Goal: Task Accomplishment & Management: Use online tool/utility

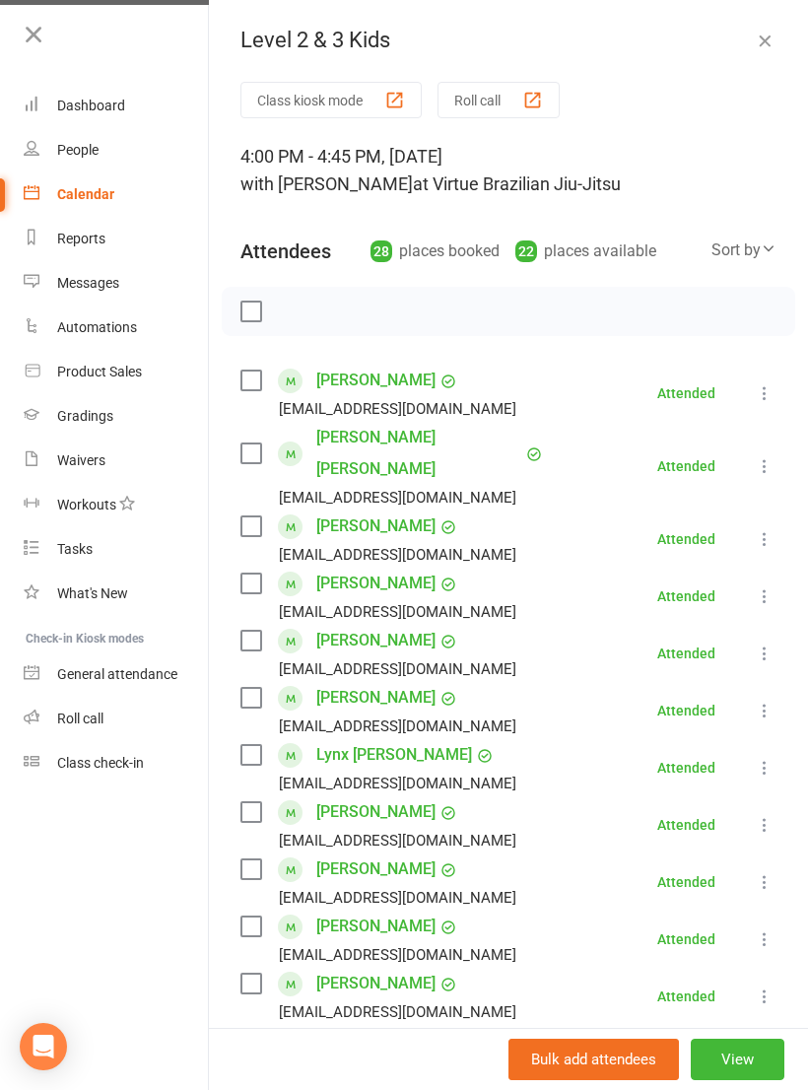
click at [149, 758] on link "Class check-in" at bounding box center [117, 763] width 186 height 44
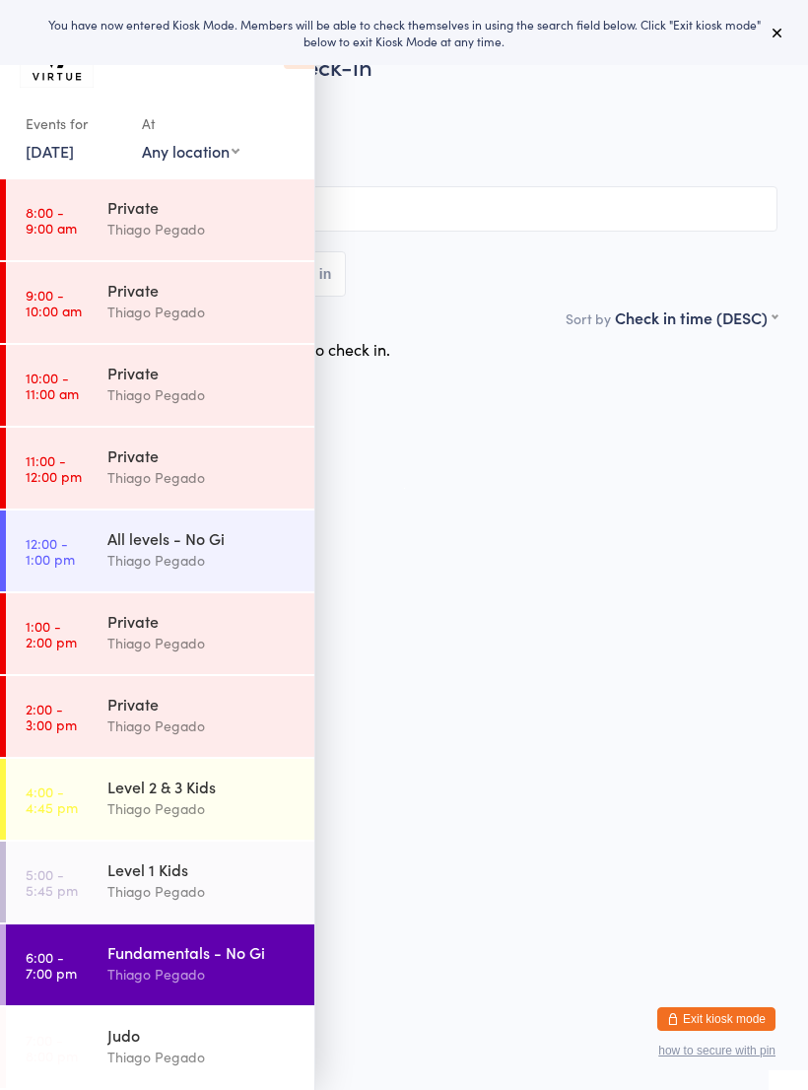
scroll to position [248, 0]
click at [251, 770] on div "Level 2 & 3 Kids Thiago Pegado" at bounding box center [210, 798] width 207 height 78
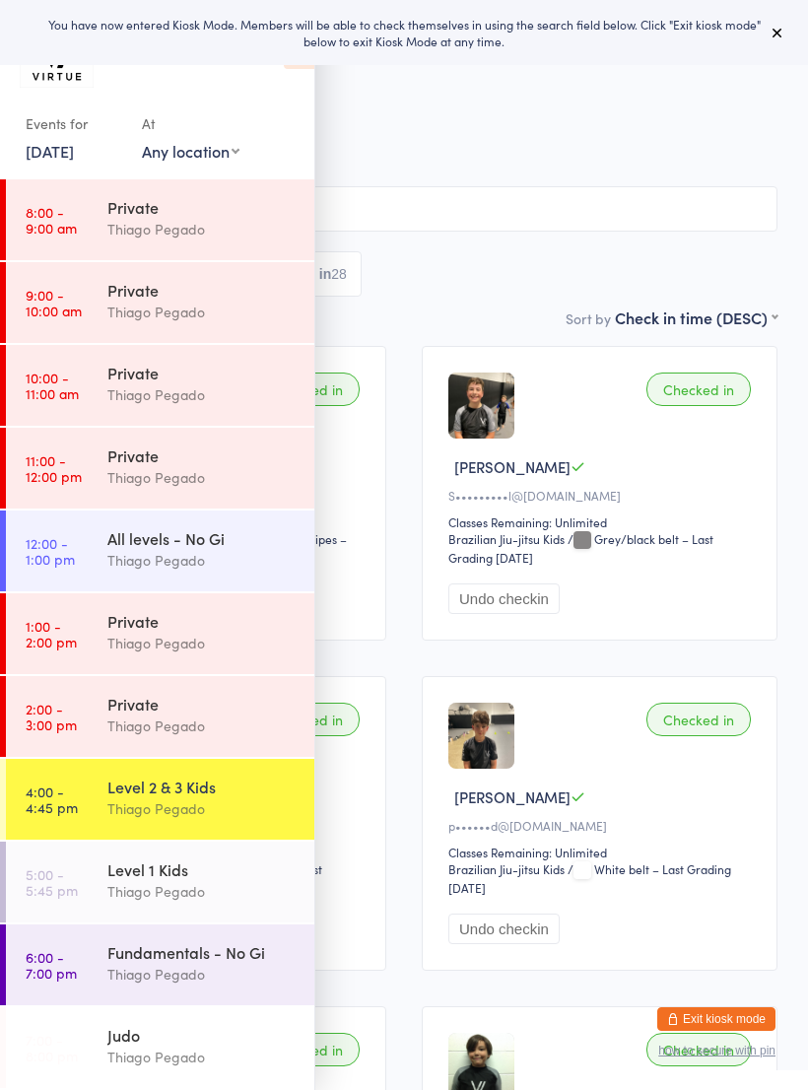
click at [769, 17] on div "You have now entered Kiosk Mode. Members will be able to check themselves in us…" at bounding box center [404, 33] width 745 height 34
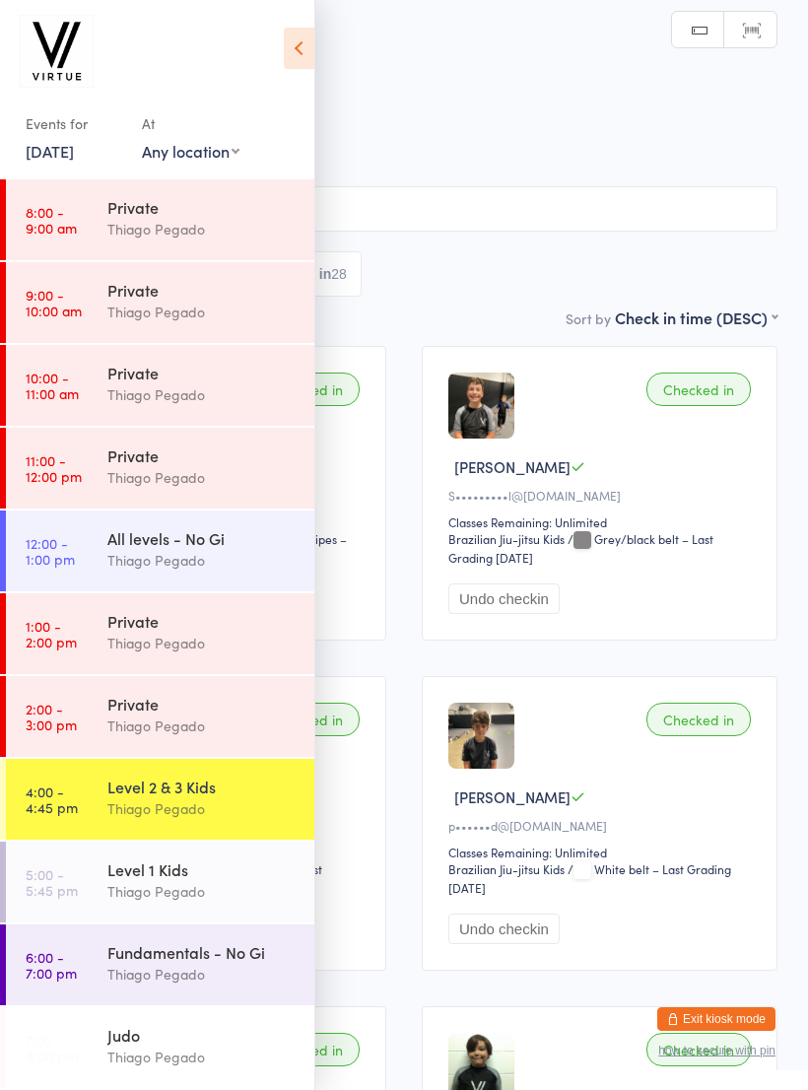
click at [309, 47] on icon at bounding box center [299, 48] width 31 height 41
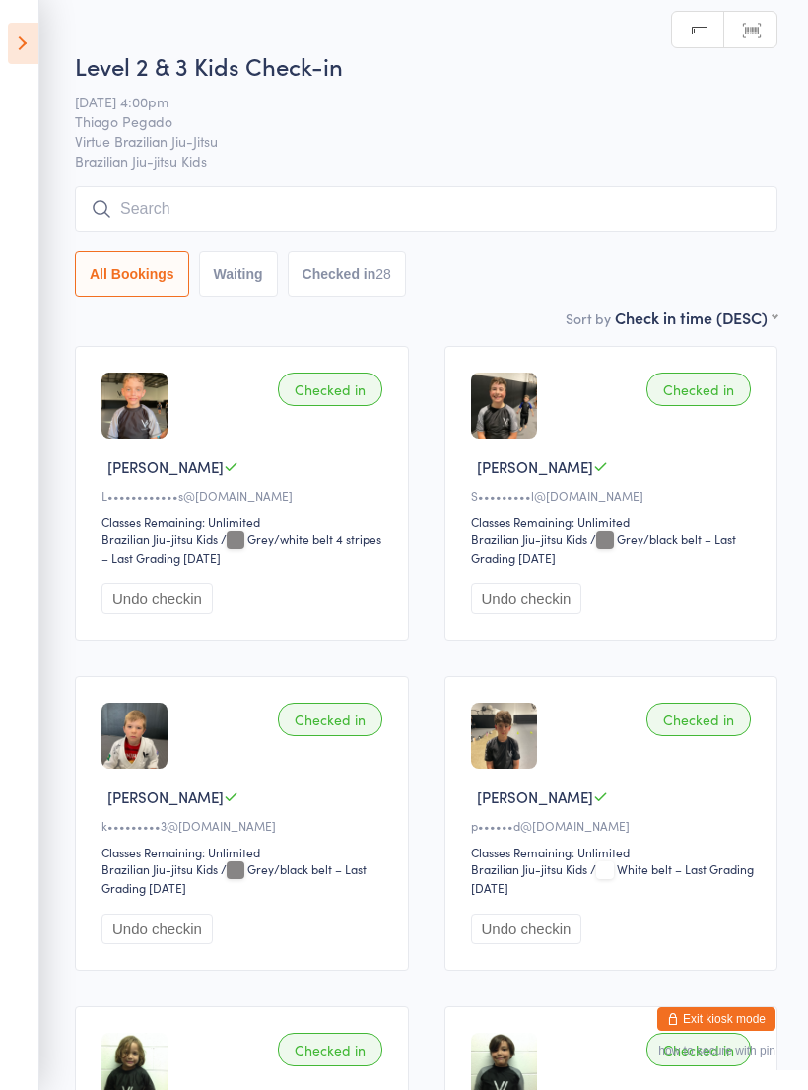
click at [458, 210] on input "search" at bounding box center [426, 208] width 703 height 45
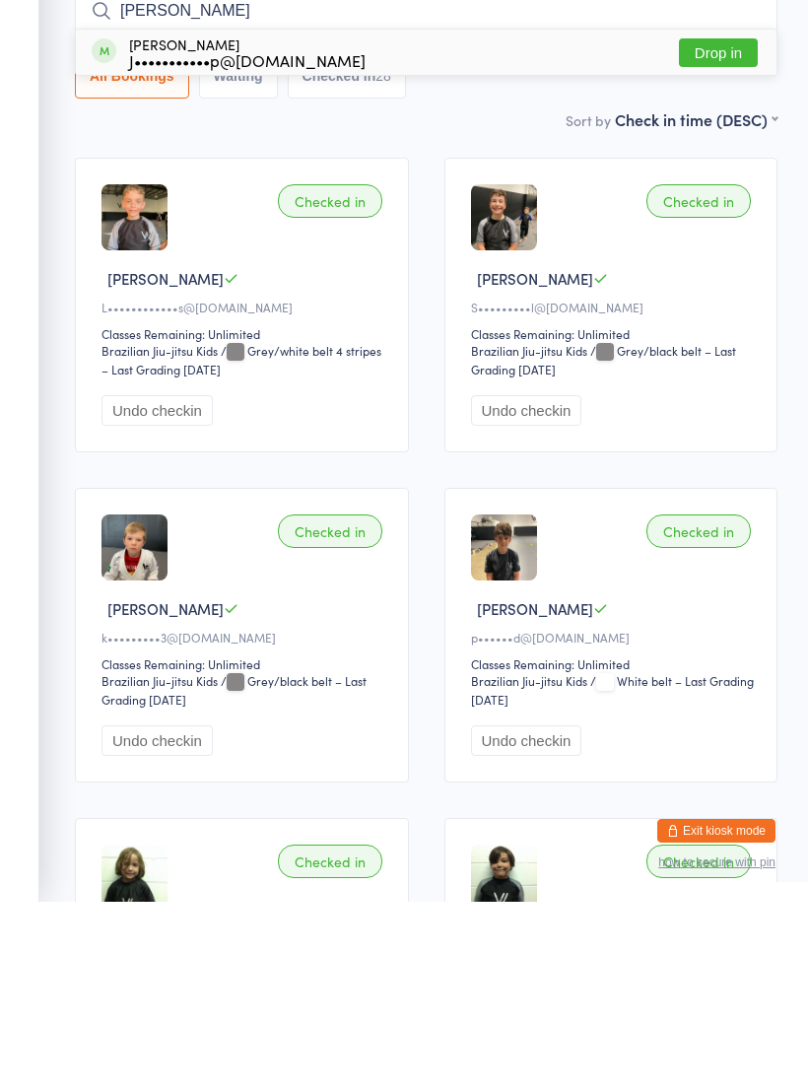
type input "Nate"
click at [735, 227] on button "Drop in" at bounding box center [718, 241] width 79 height 29
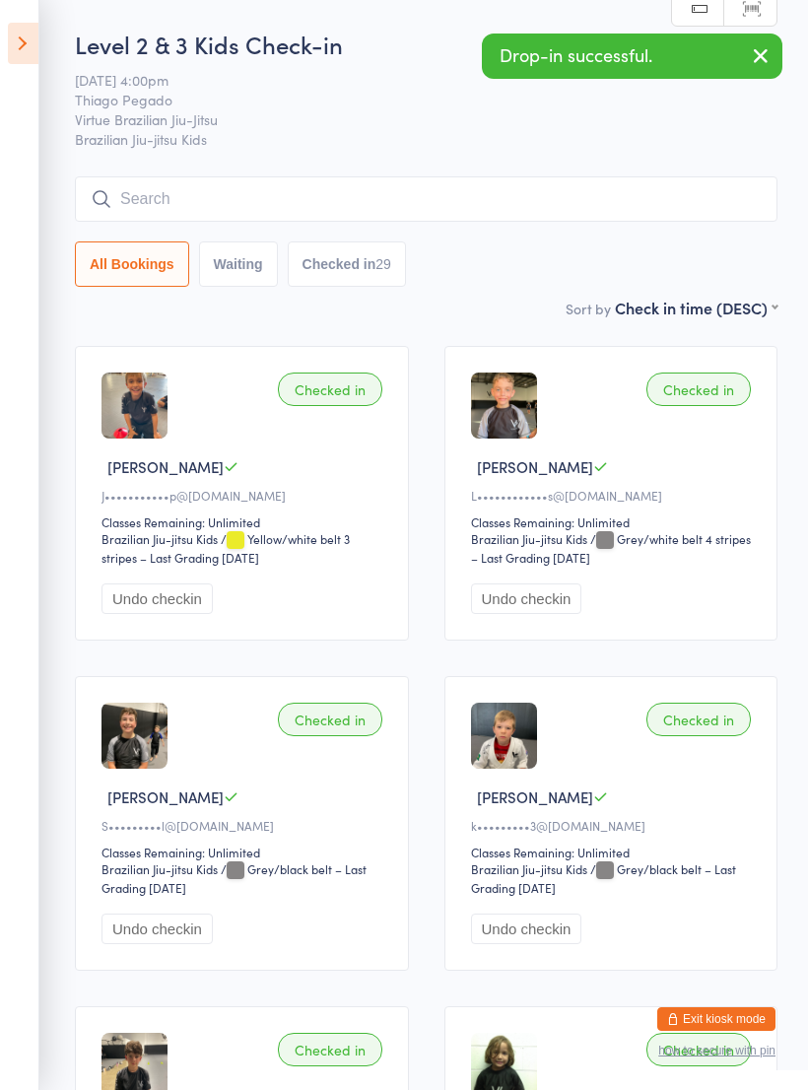
click at [27, 78] on aside "Events for 14 Oct, 2025 14 Oct, 2025 October 2025 Sun Mon Tue Wed Thu Fri Sat 4…" at bounding box center [19, 545] width 39 height 1090
click at [35, 47] on icon at bounding box center [23, 43] width 31 height 41
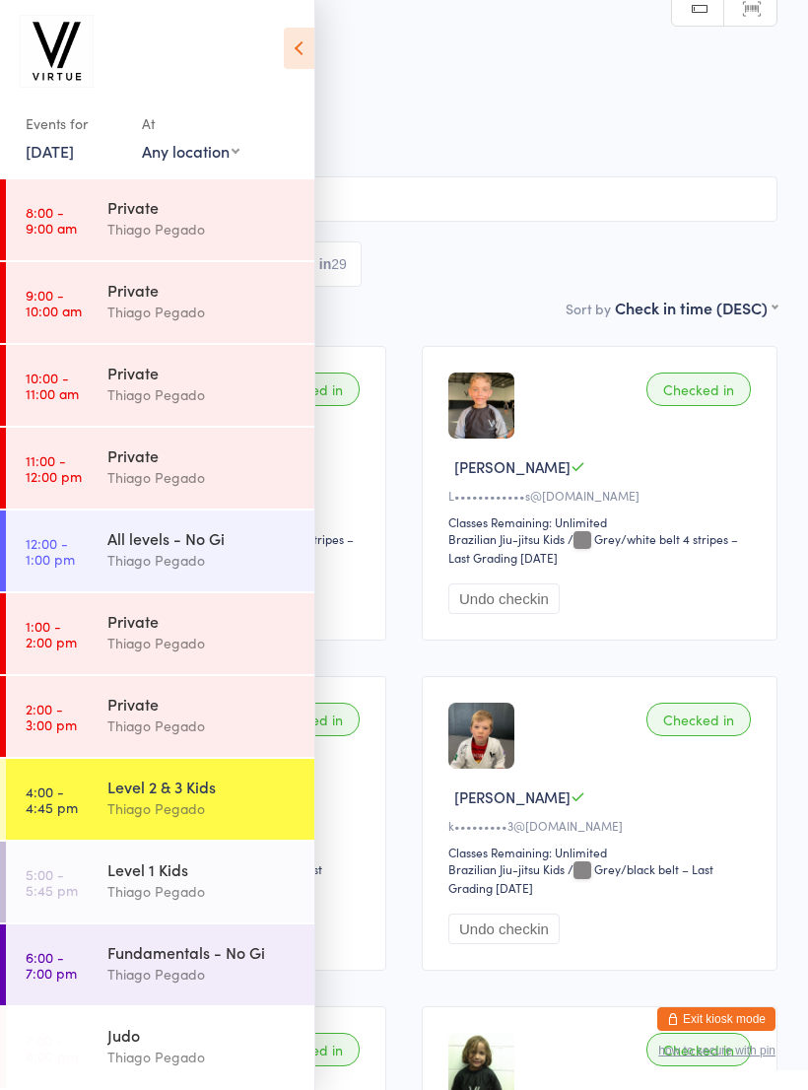
click at [231, 865] on div "Level 1 Kids" at bounding box center [202, 869] width 190 height 22
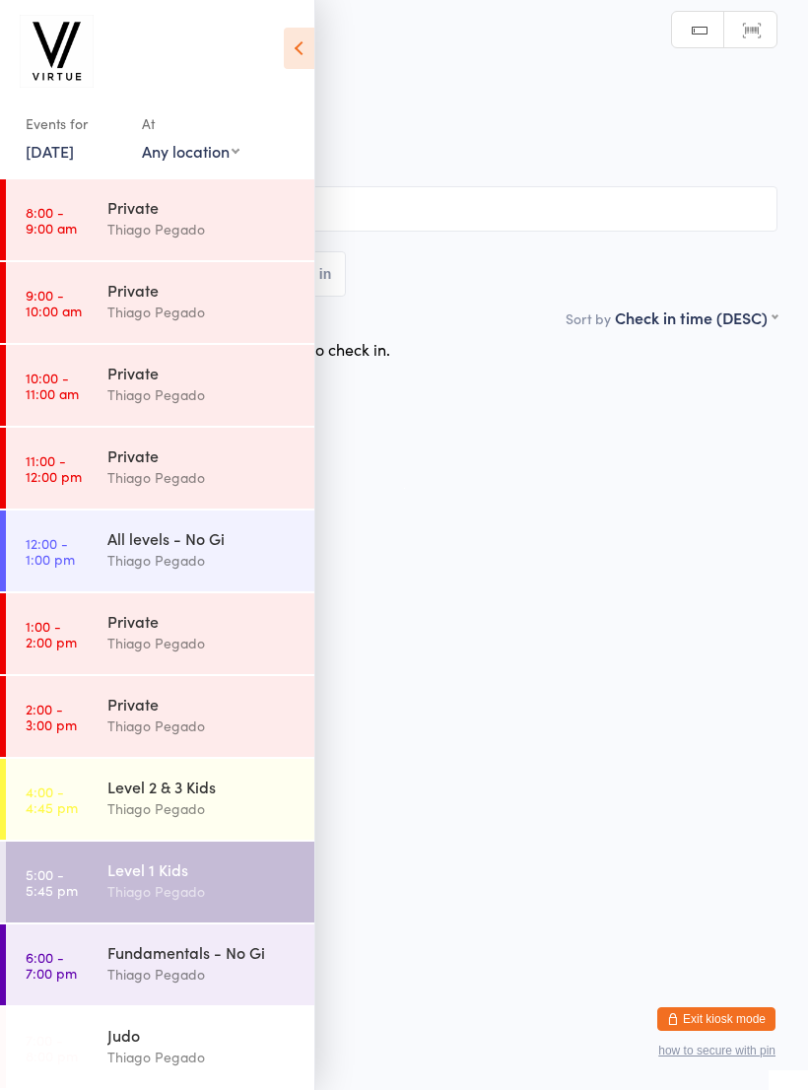
click at [303, 42] on icon at bounding box center [299, 48] width 31 height 41
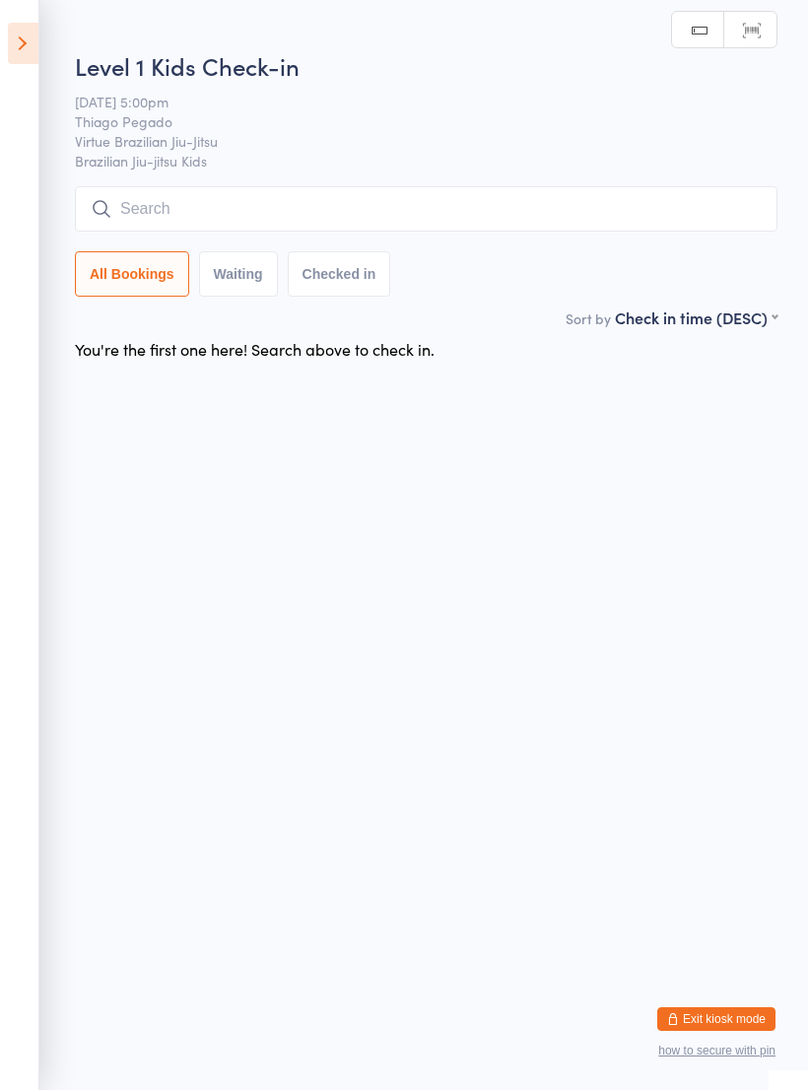
click at [367, 211] on input "search" at bounding box center [426, 208] width 703 height 45
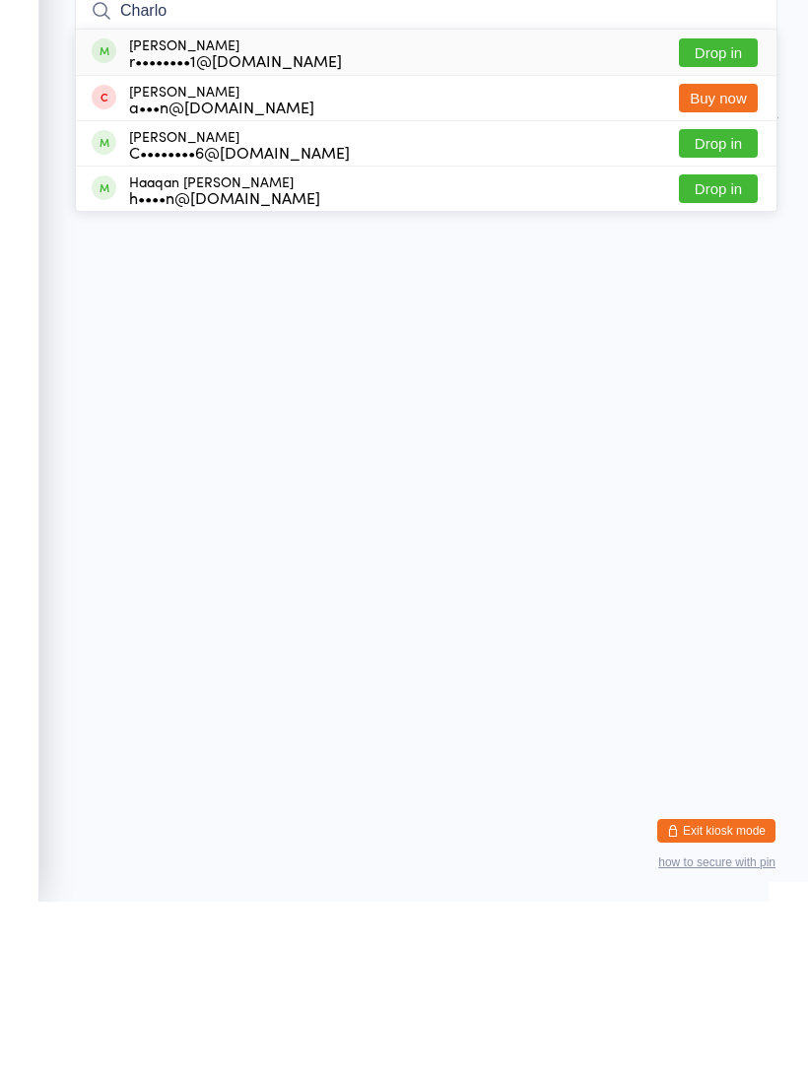
type input "Charlo"
click at [734, 227] on button "Drop in" at bounding box center [718, 241] width 79 height 29
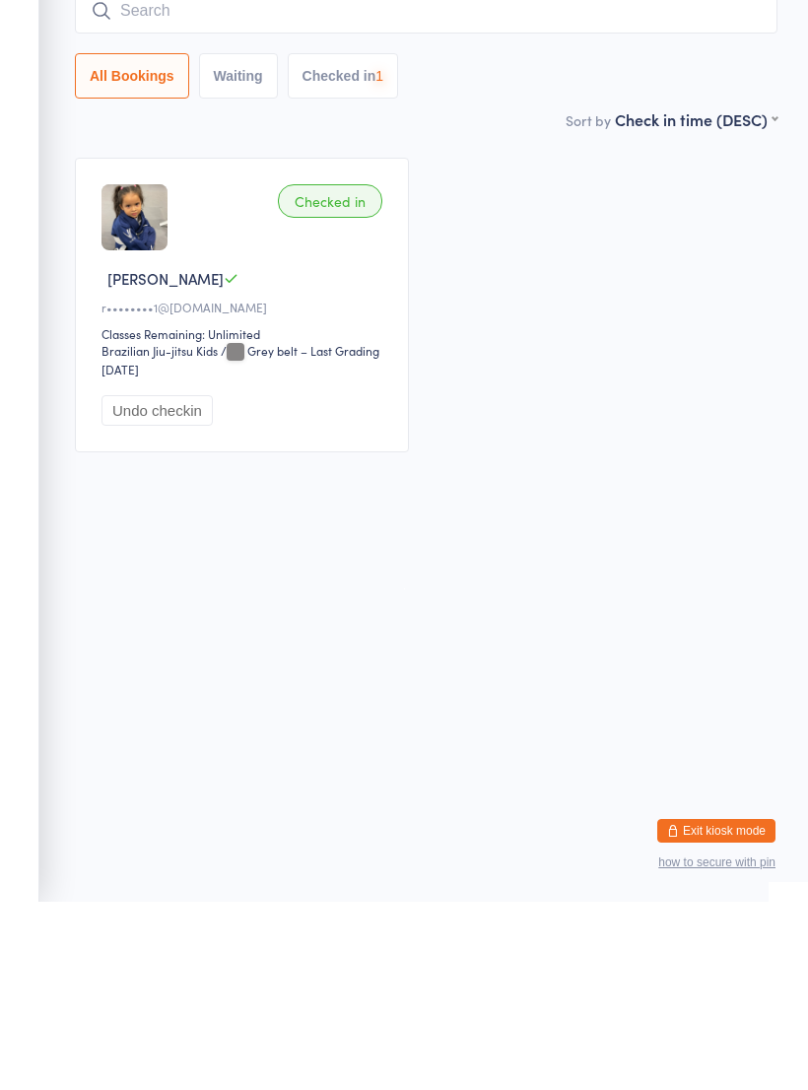
click at [652, 176] on input "search" at bounding box center [426, 198] width 703 height 45
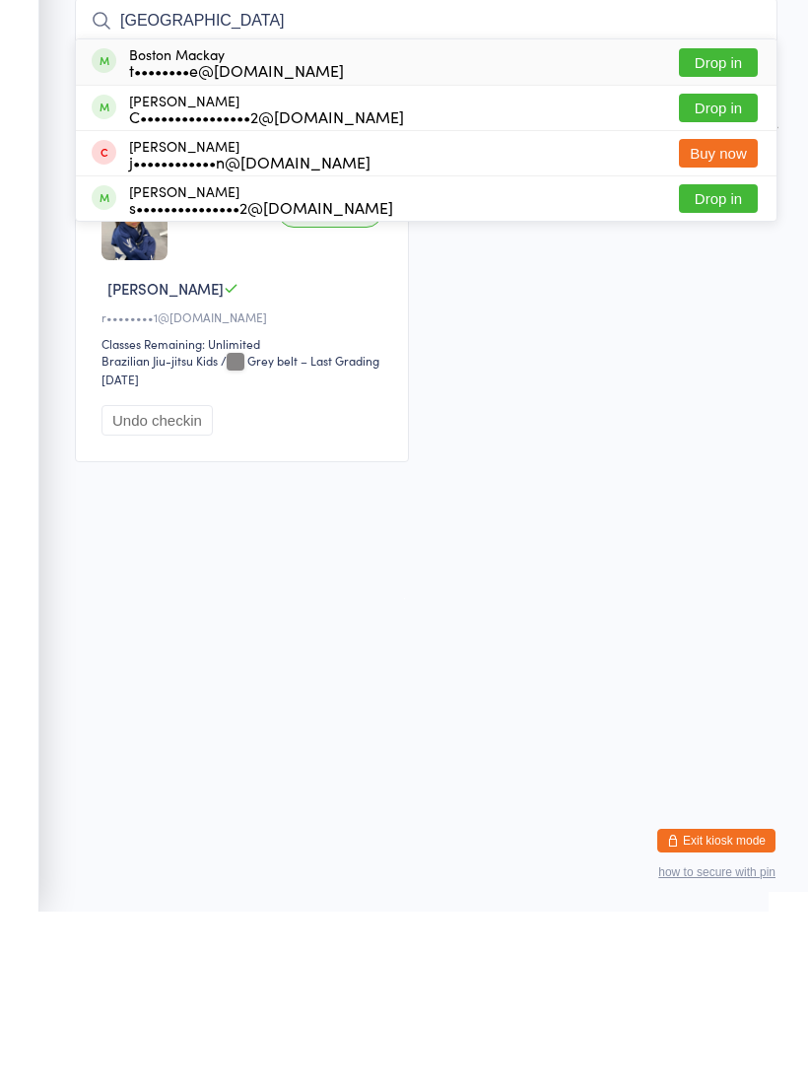
type input "Boston"
click at [714, 227] on button "Drop in" at bounding box center [718, 241] width 79 height 29
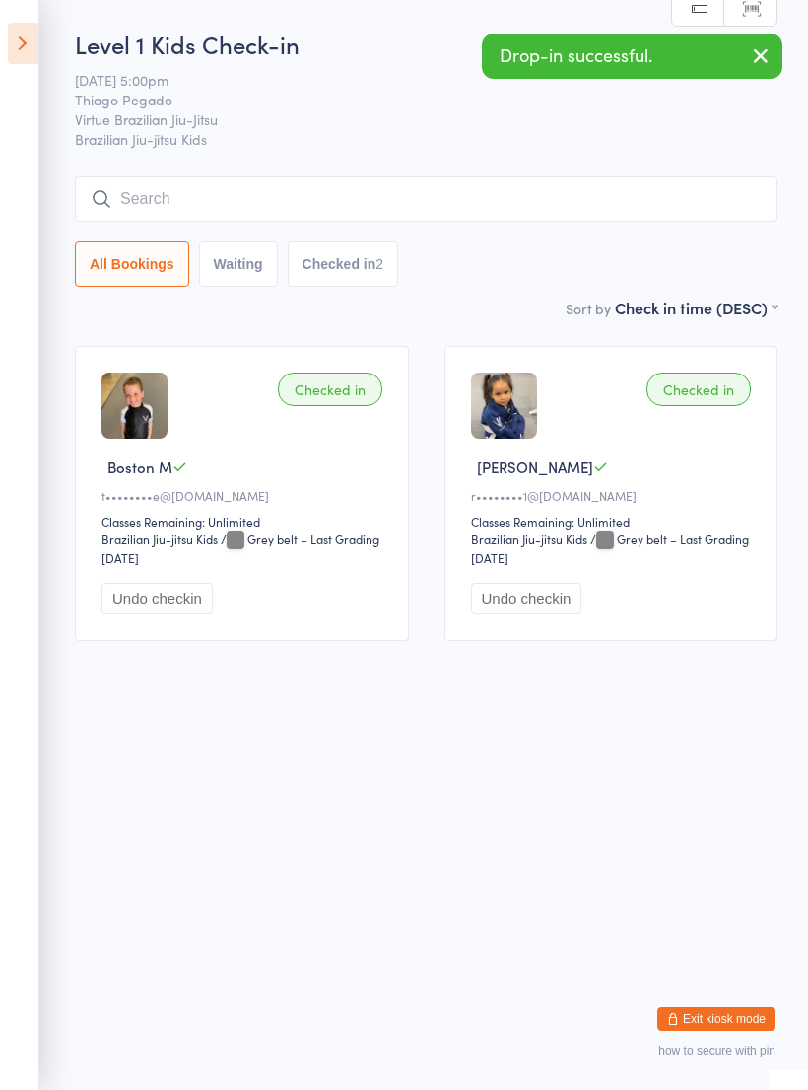
click at [612, 198] on input "search" at bounding box center [426, 198] width 703 height 45
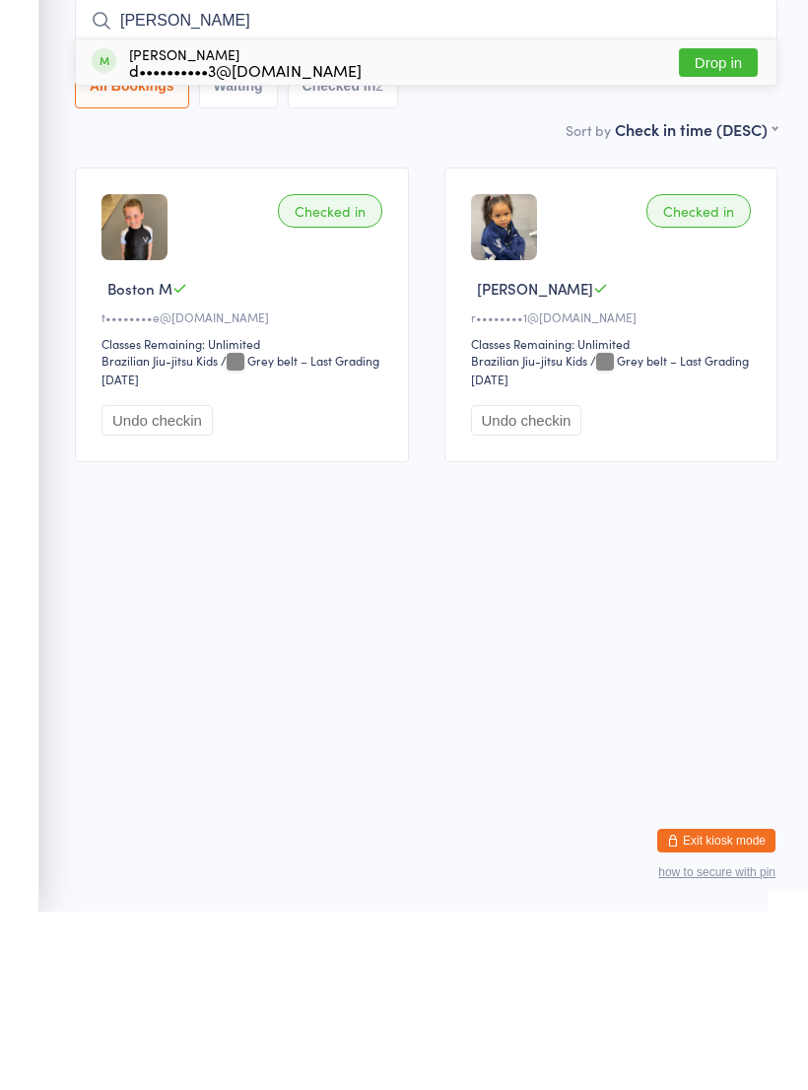
type input "Lorenzo"
click at [517, 218] on div "Lorenzo Rodrigues Machado d••••••••••3@hotmail.com Drop in" at bounding box center [426, 240] width 701 height 45
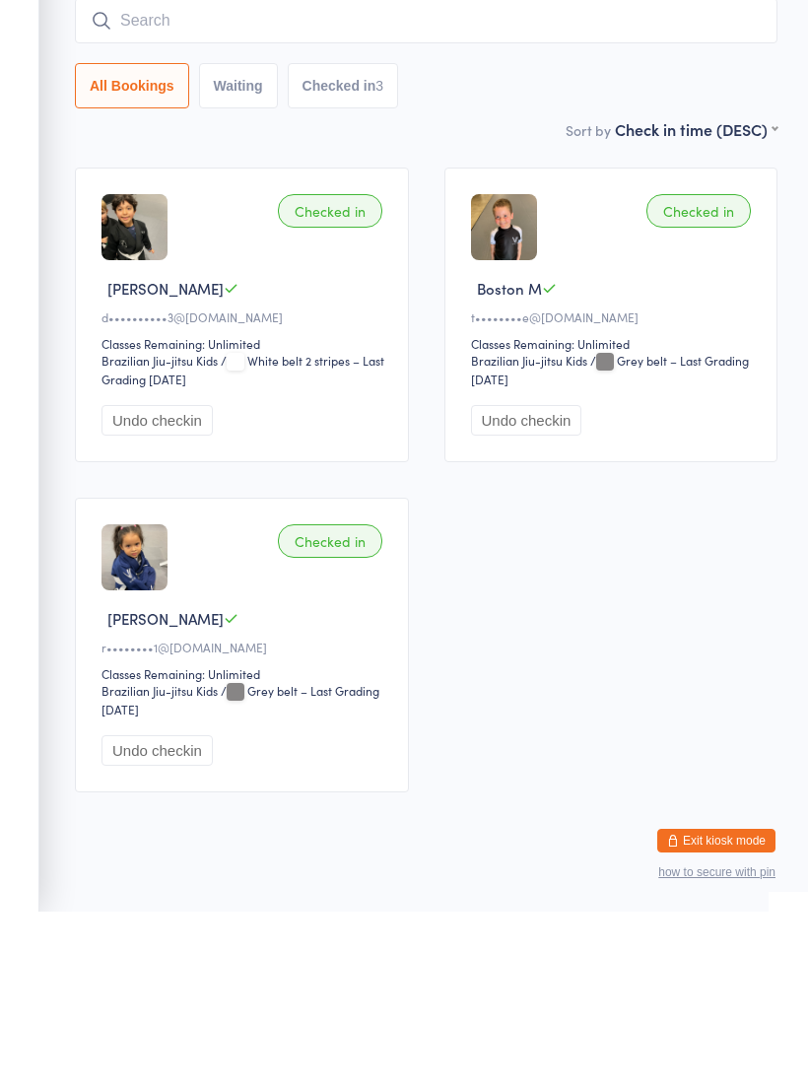
click at [566, 176] on input "search" at bounding box center [426, 198] width 703 height 45
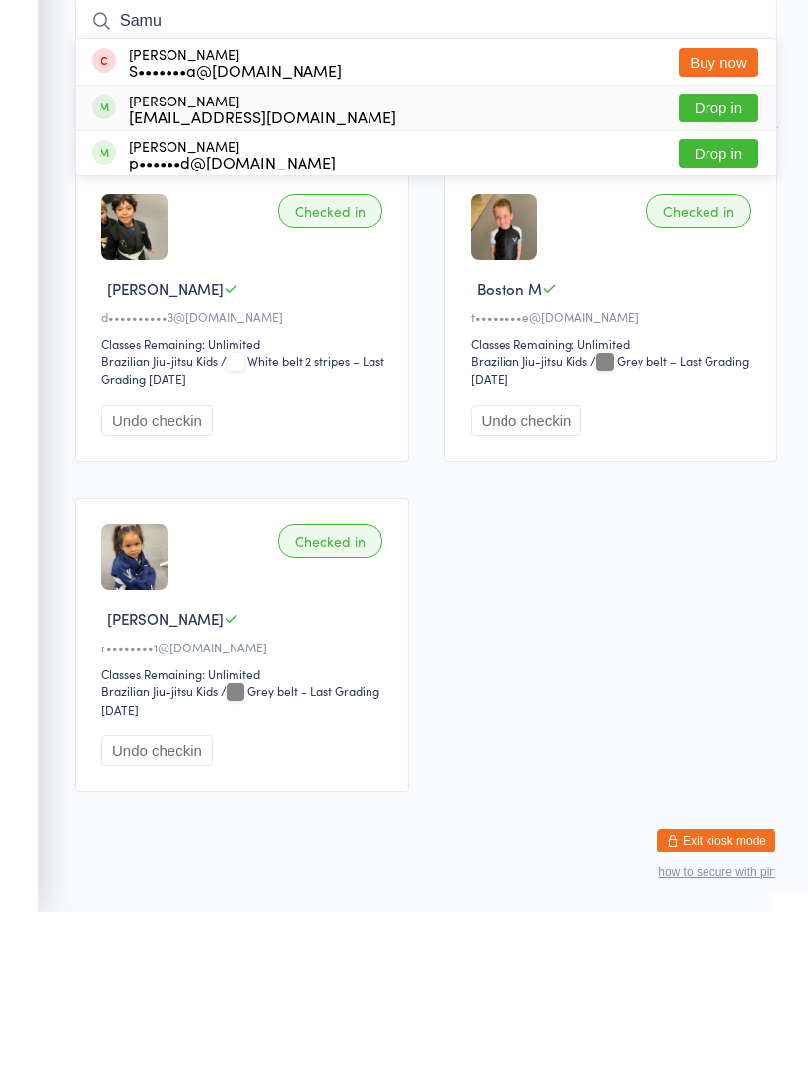
type input "Samu"
click at [448, 264] on div "Samuel Dartnell sj@sjandpeople.com Drop in" at bounding box center [426, 286] width 701 height 44
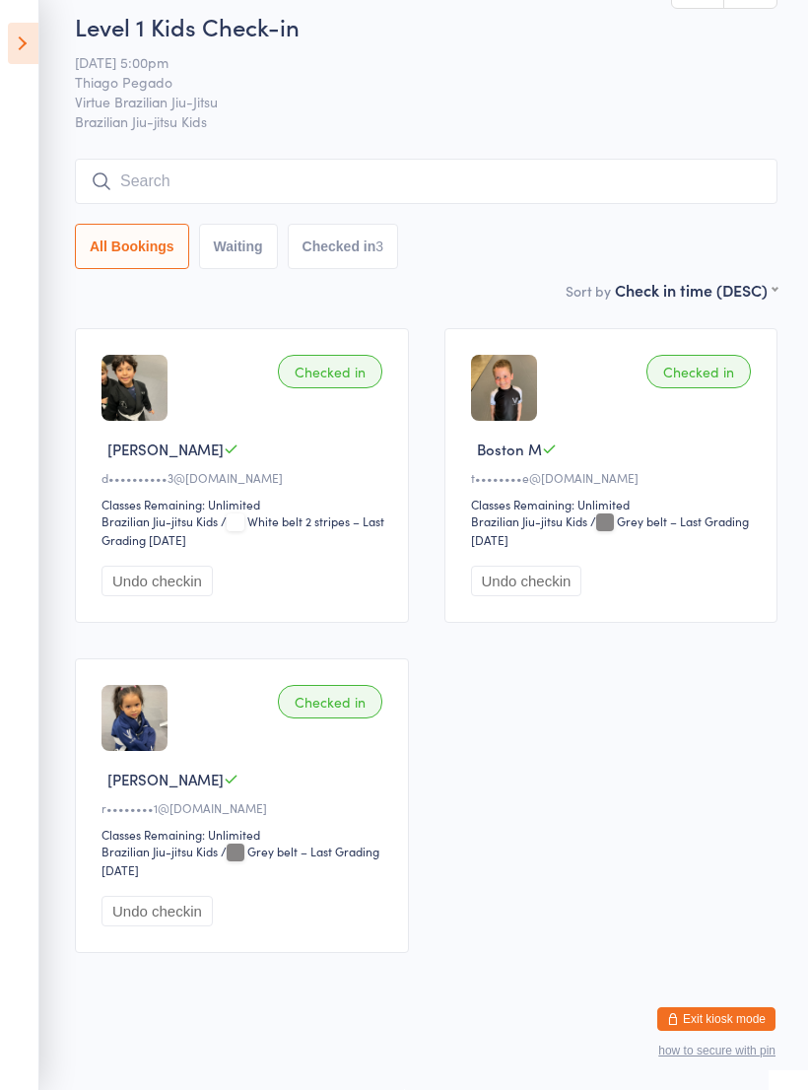
click at [503, 159] on input "search" at bounding box center [426, 181] width 703 height 45
click at [517, 159] on input "search" at bounding box center [426, 181] width 703 height 45
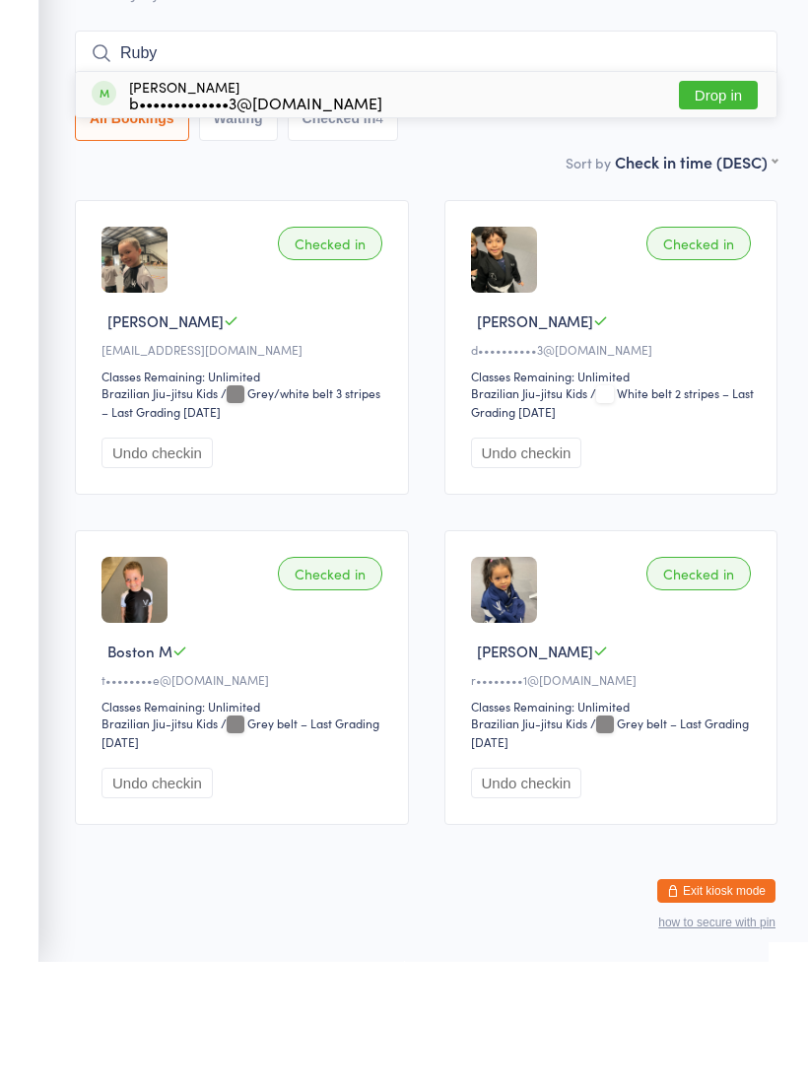
type input "Ruby"
click at [552, 200] on div "Ruby Collins b•••••••••••••3@hotmail.com Drop in" at bounding box center [426, 222] width 701 height 45
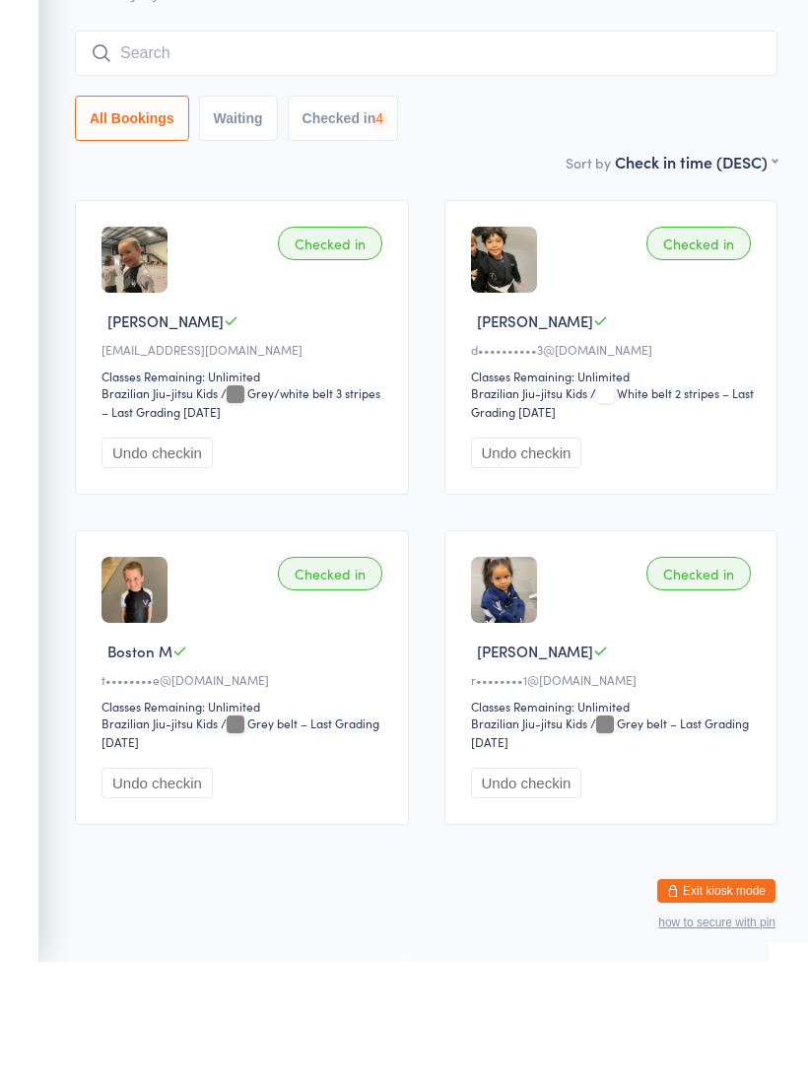
click at [573, 159] on input "search" at bounding box center [426, 181] width 703 height 45
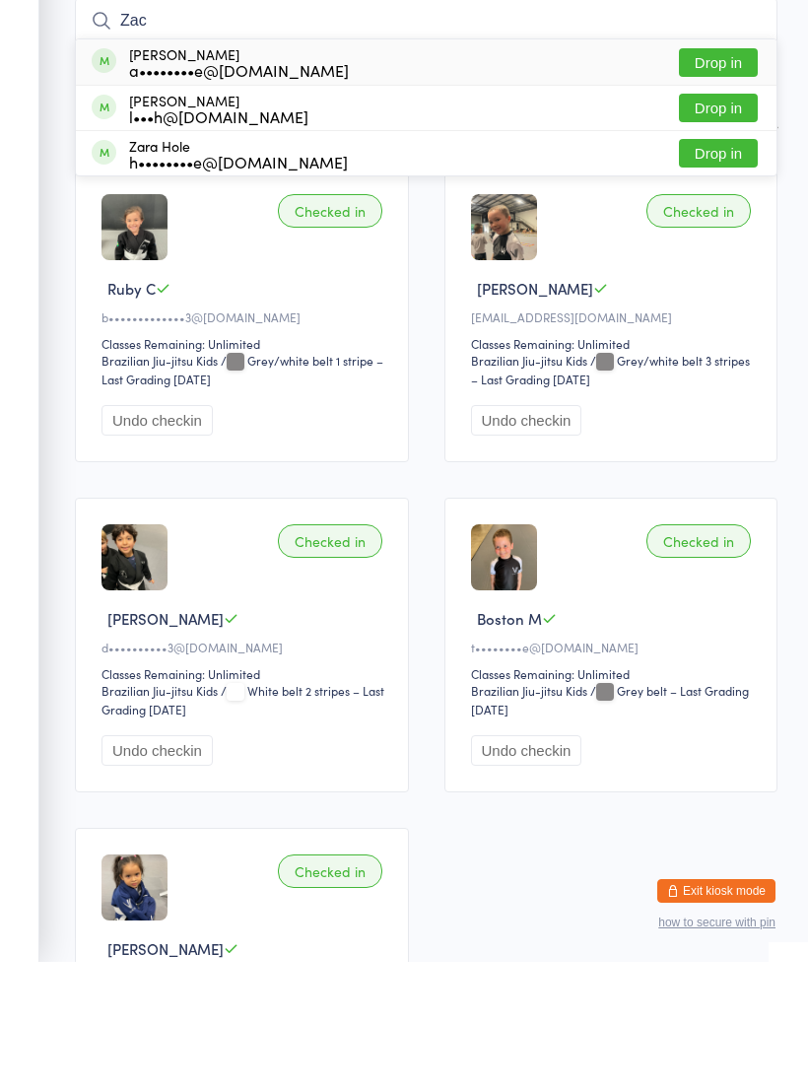
type input "Zac"
click at [591, 168] on div "Zac Osborne a••••••••e@gmail.com Drop in" at bounding box center [426, 190] width 701 height 45
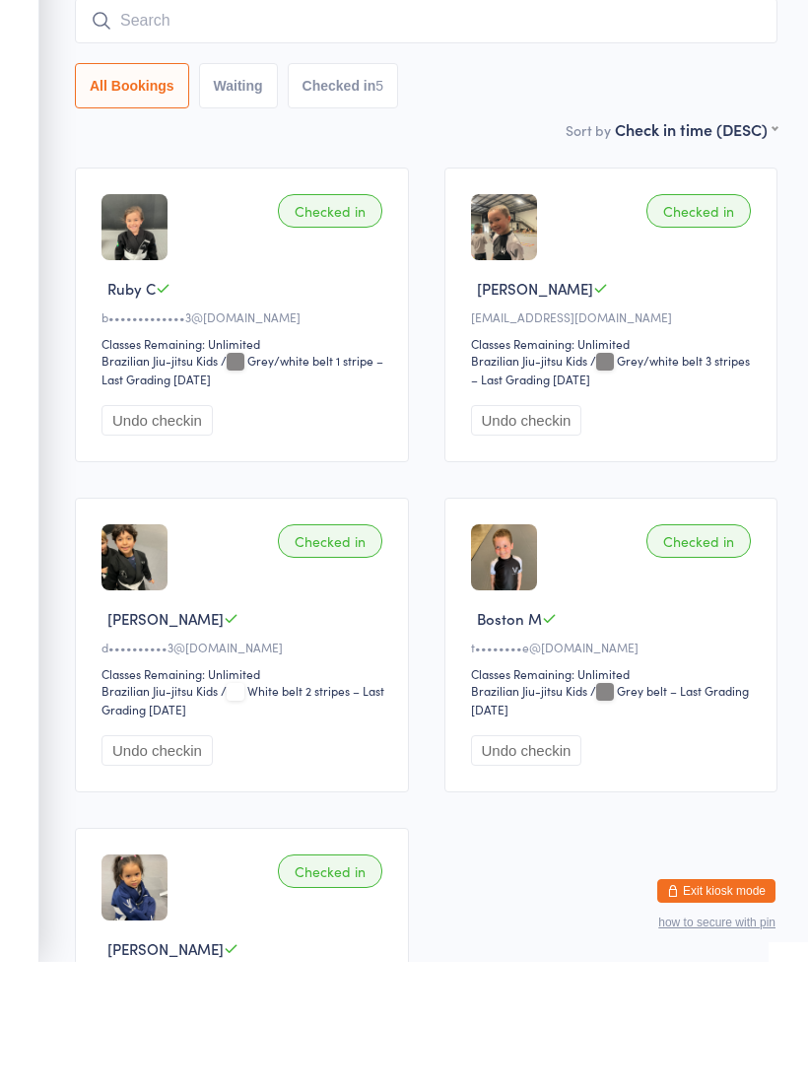
scroll to position [178, 0]
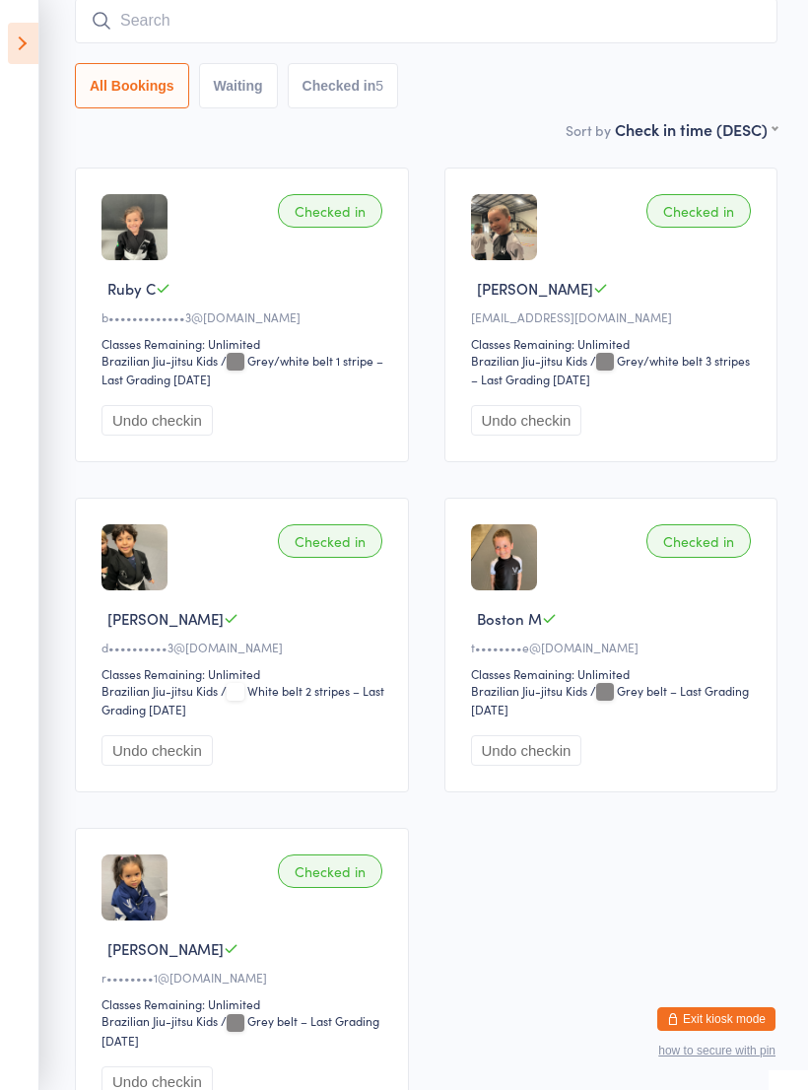
click at [628, 30] on input "search" at bounding box center [426, 20] width 703 height 45
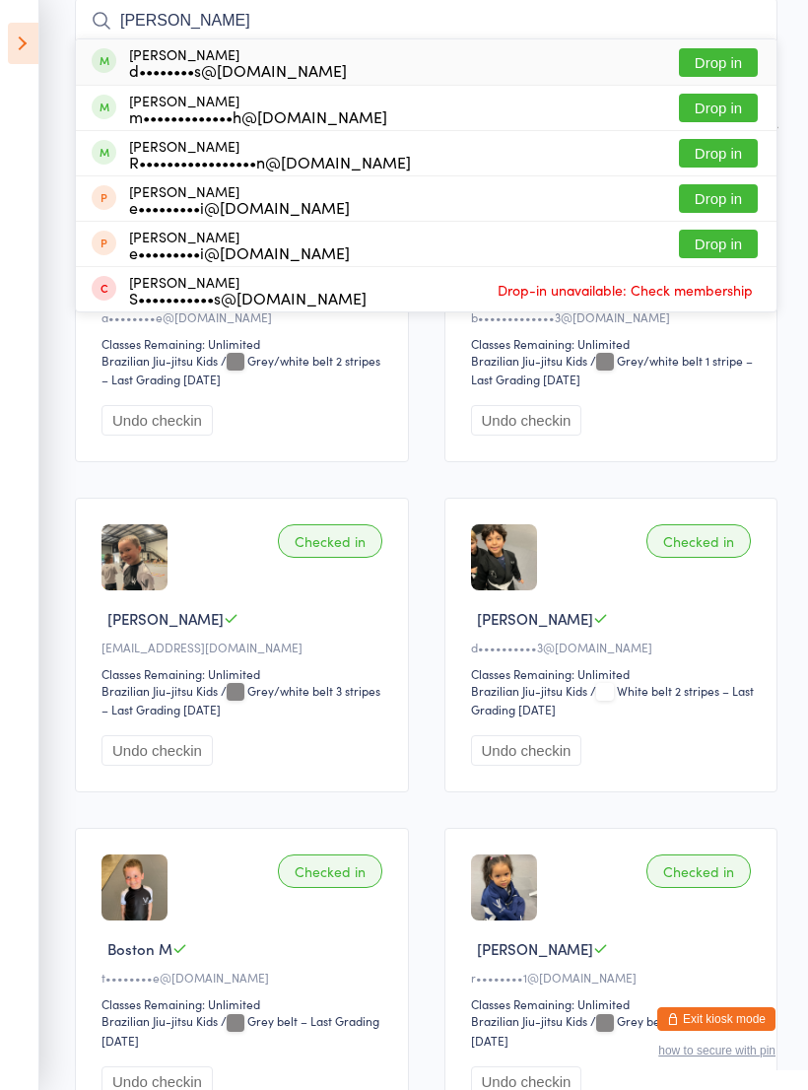
type input "Mathias"
click at [329, 74] on div "d••••••••s@edgeviewfinance.com.au" at bounding box center [238, 70] width 218 height 16
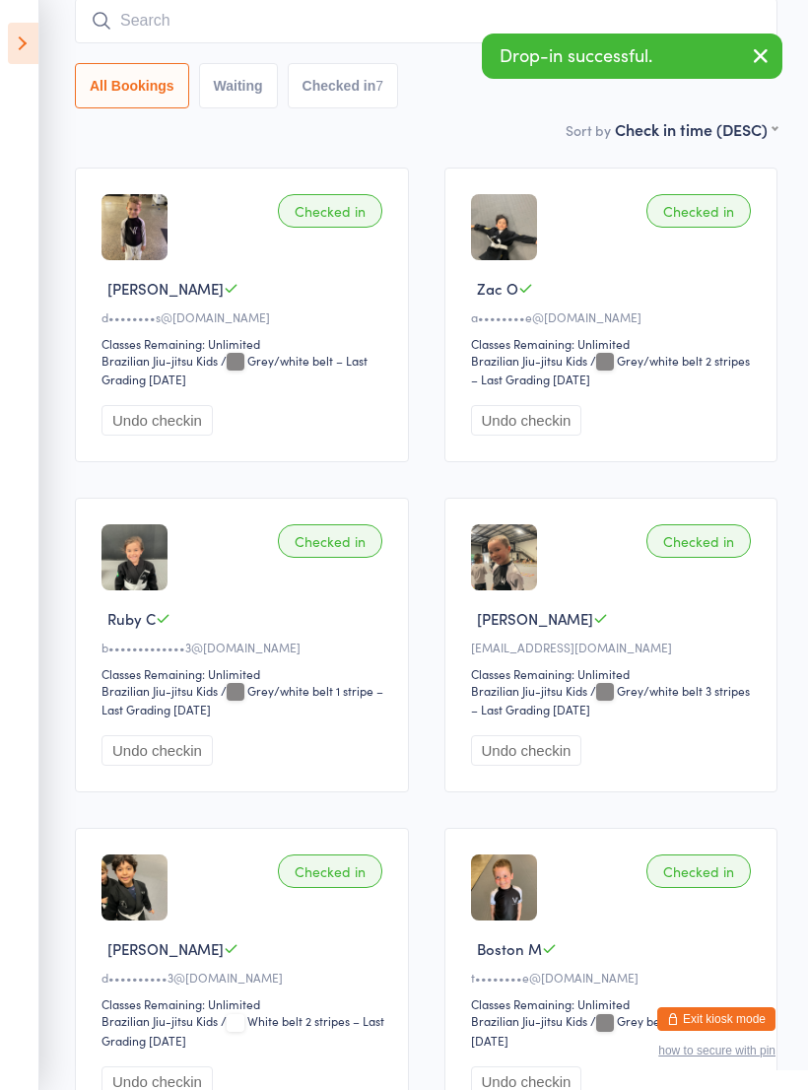
click at [443, 40] on input "search" at bounding box center [426, 20] width 703 height 45
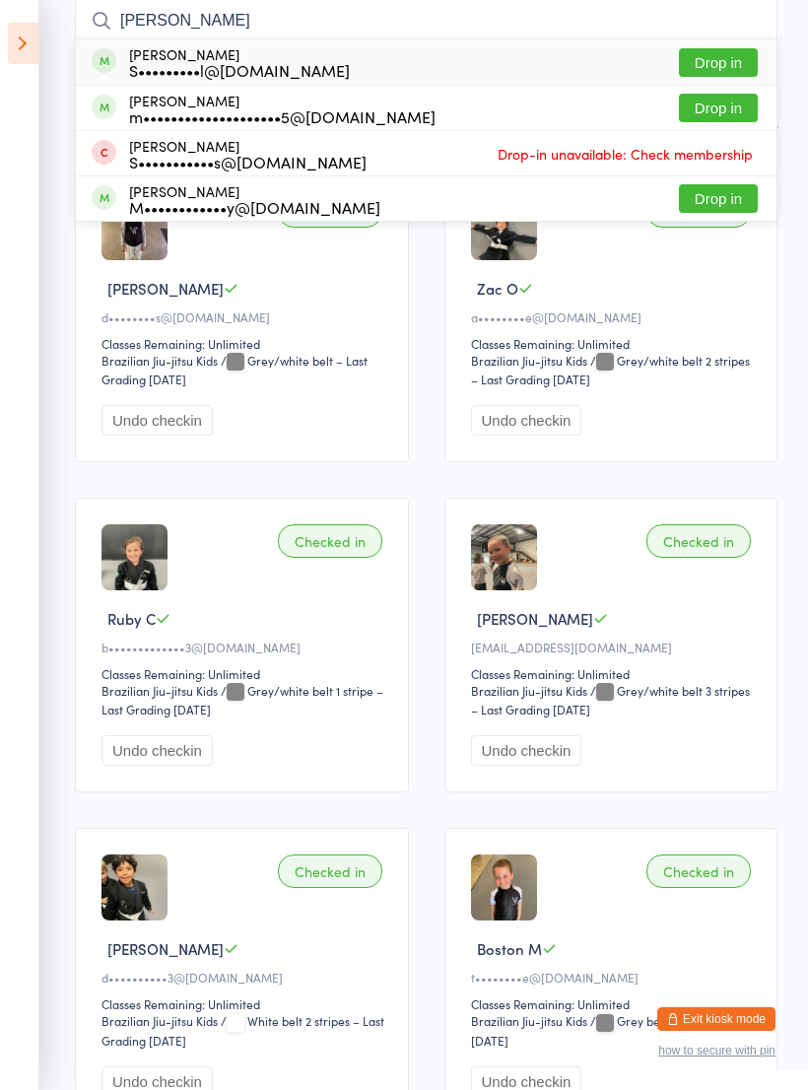
type input "Miguel"
click at [524, 67] on div "Miguel Zaniol Marder S•••••••••l@gmail.com Drop in" at bounding box center [426, 61] width 701 height 45
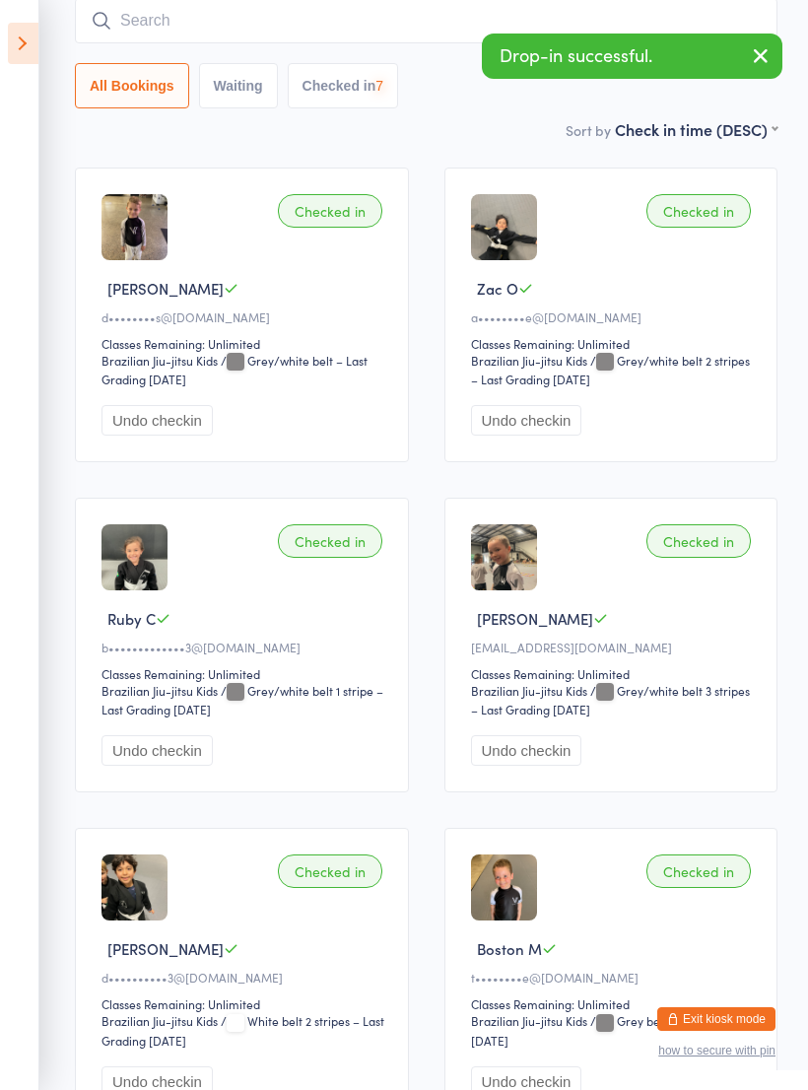
click at [546, 45] on div "Drop-in successful." at bounding box center [632, 56] width 301 height 45
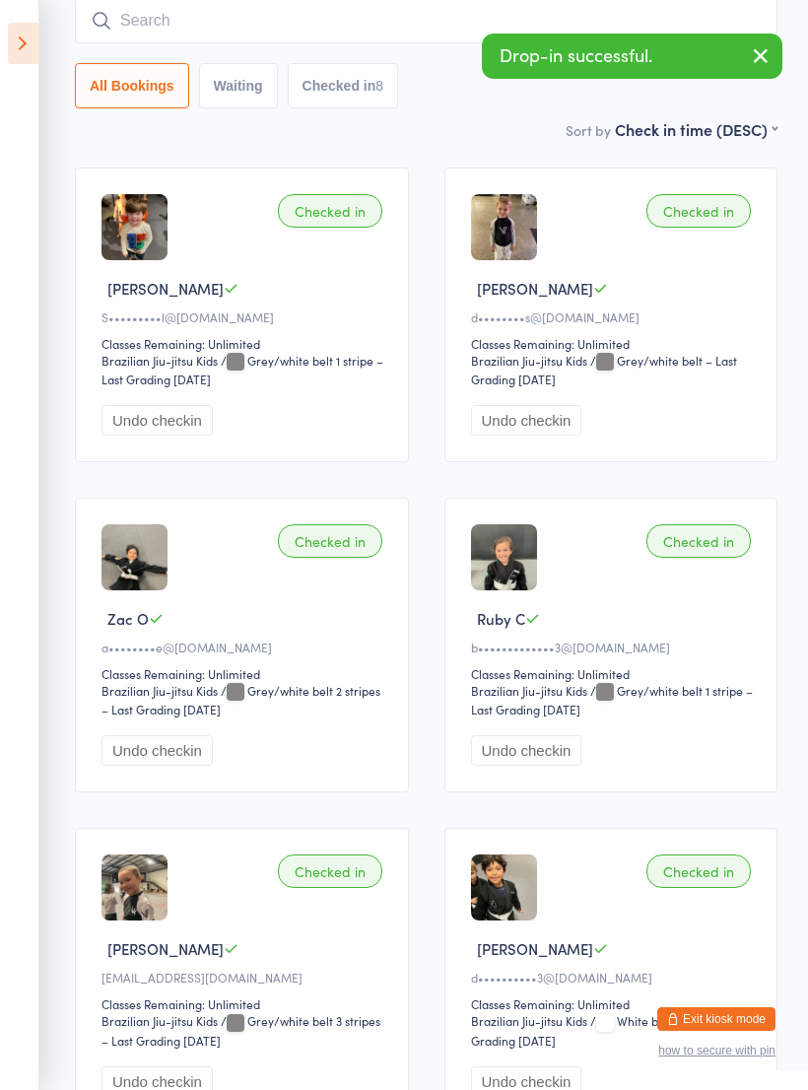
click at [540, 30] on input "search" at bounding box center [426, 20] width 703 height 45
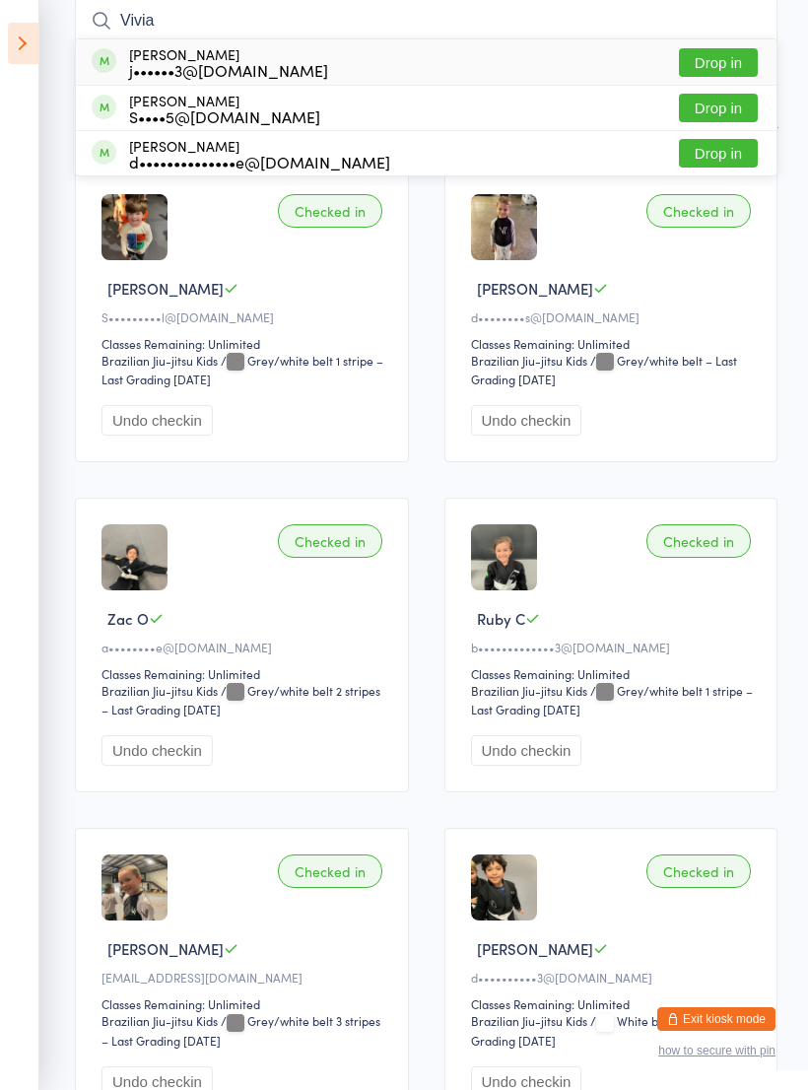
type input "Vivia"
click at [471, 55] on div "Vivian Ivory j••••••3@gmail.com Drop in" at bounding box center [426, 61] width 701 height 45
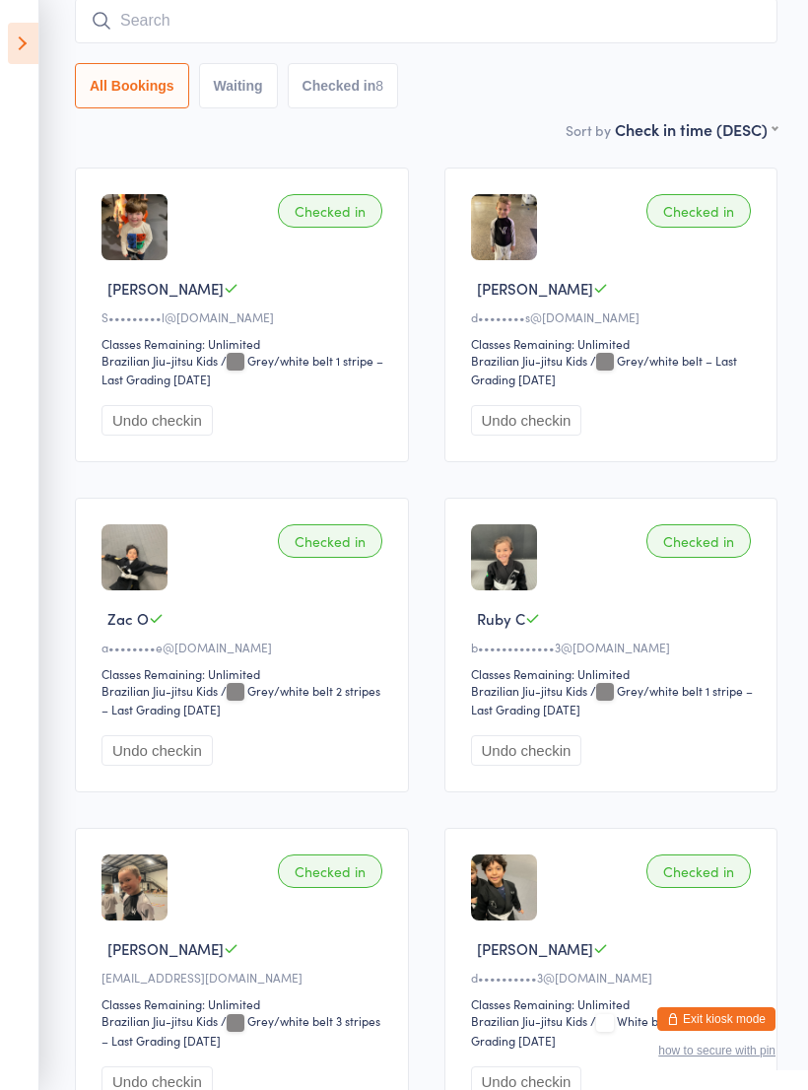
click at [508, 30] on input "search" at bounding box center [426, 20] width 703 height 45
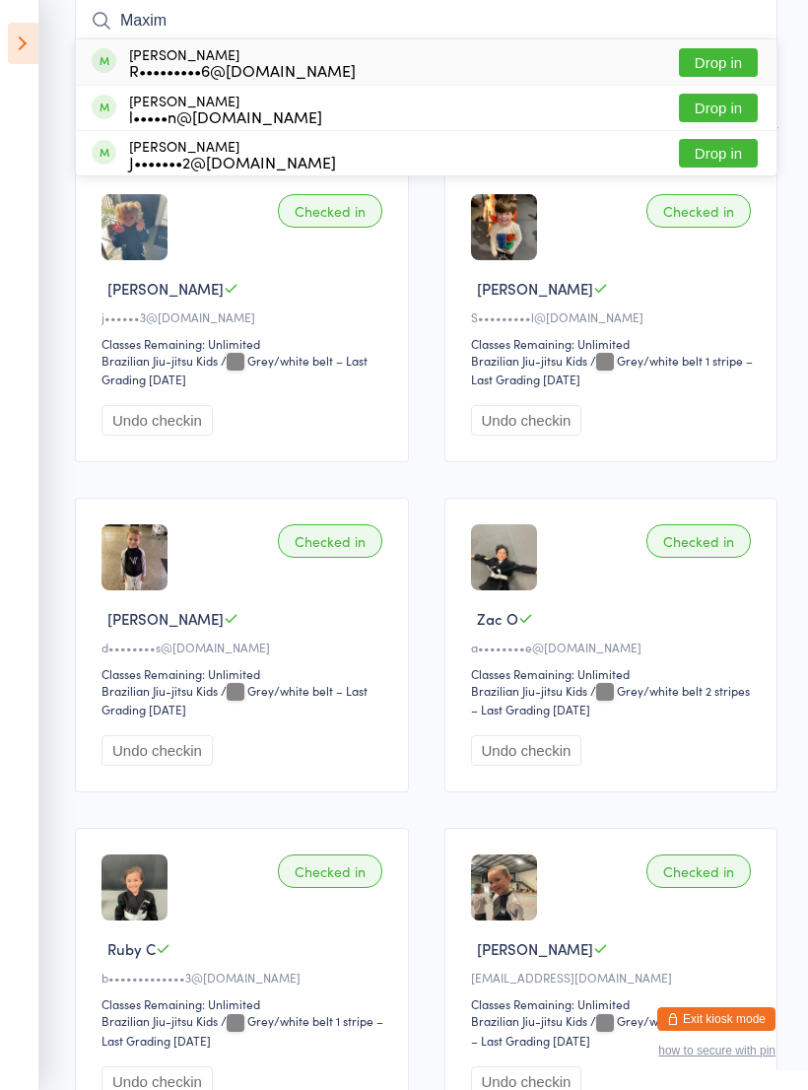
type input "Maxim"
click at [357, 66] on div "Maximus Dos santos R•••••••••6@yahoo.com.au Drop in" at bounding box center [426, 61] width 701 height 45
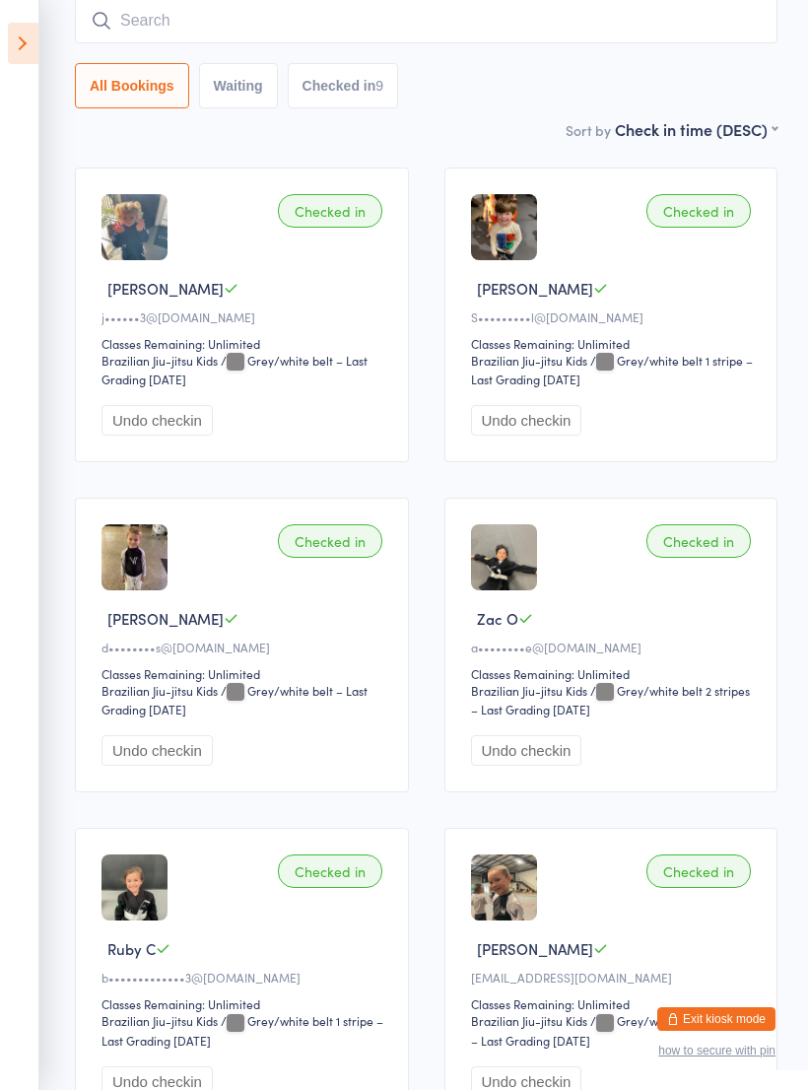
click at [378, 34] on input "search" at bounding box center [426, 20] width 703 height 45
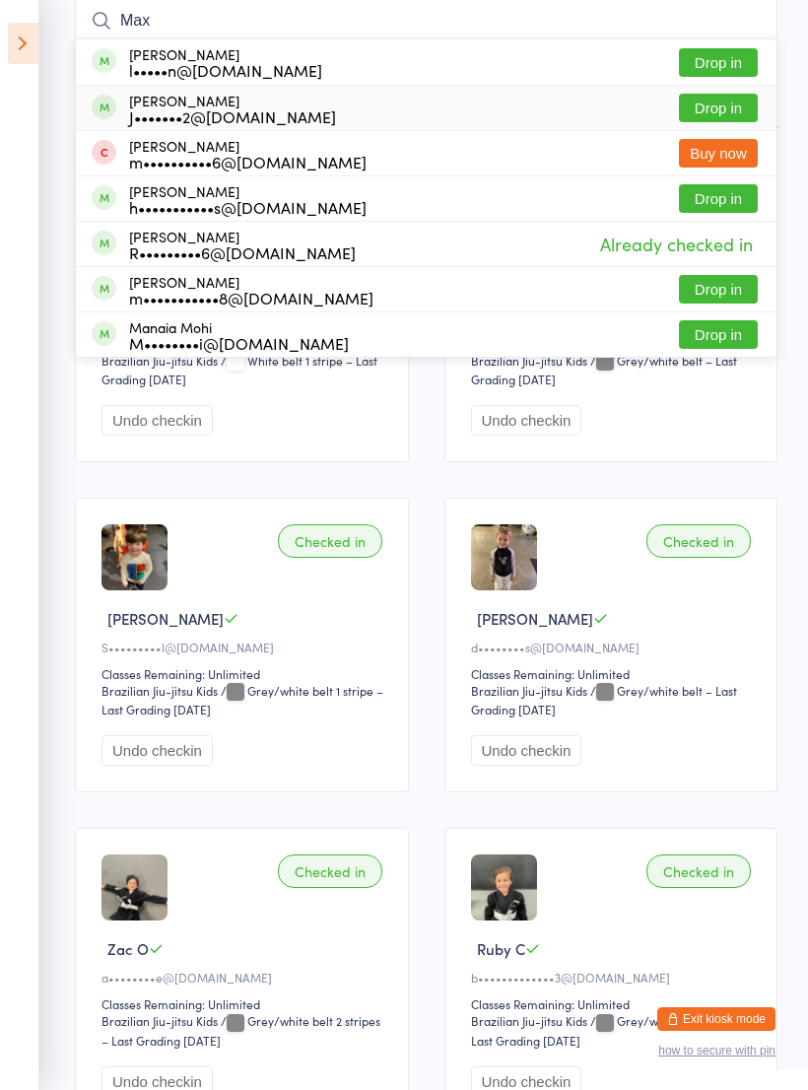
type input "Max"
click at [414, 121] on div "Max Jimenez J•••••••2@gmail.com Drop in" at bounding box center [426, 108] width 701 height 44
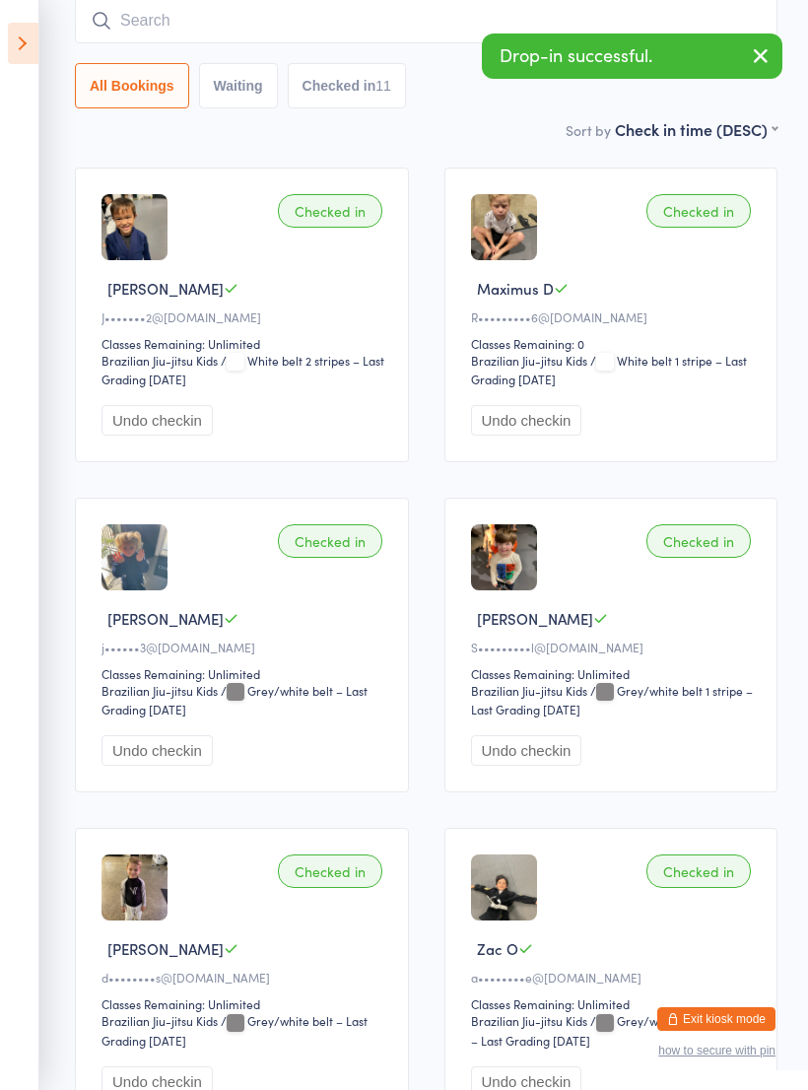
click at [441, 32] on input "search" at bounding box center [426, 20] width 703 height 45
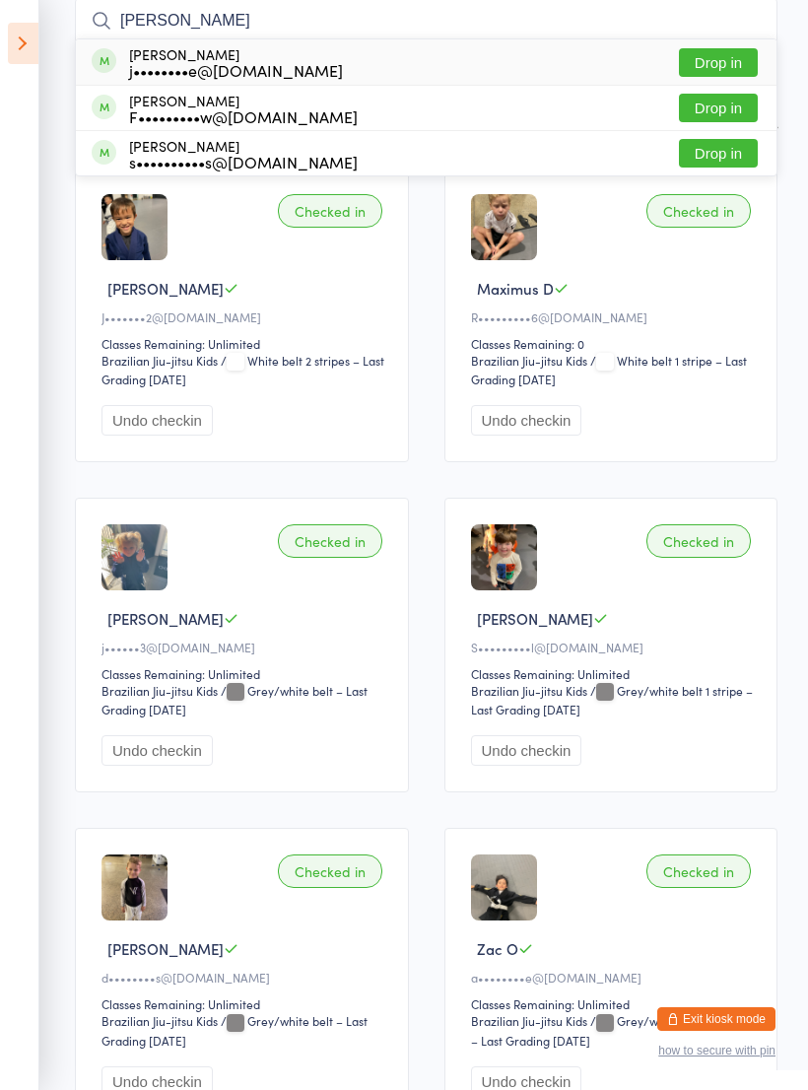
type input "Leo"
click at [721, 164] on button "Drop in" at bounding box center [718, 153] width 79 height 29
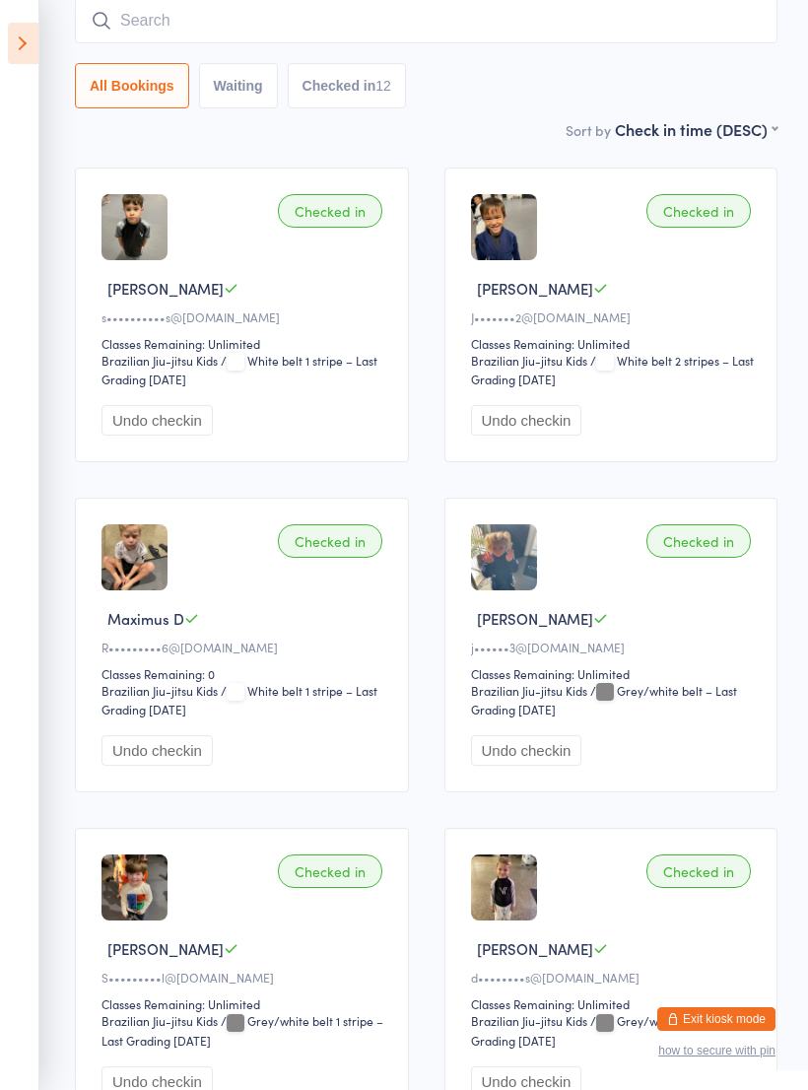
click at [462, 34] on input "search" at bounding box center [426, 20] width 703 height 45
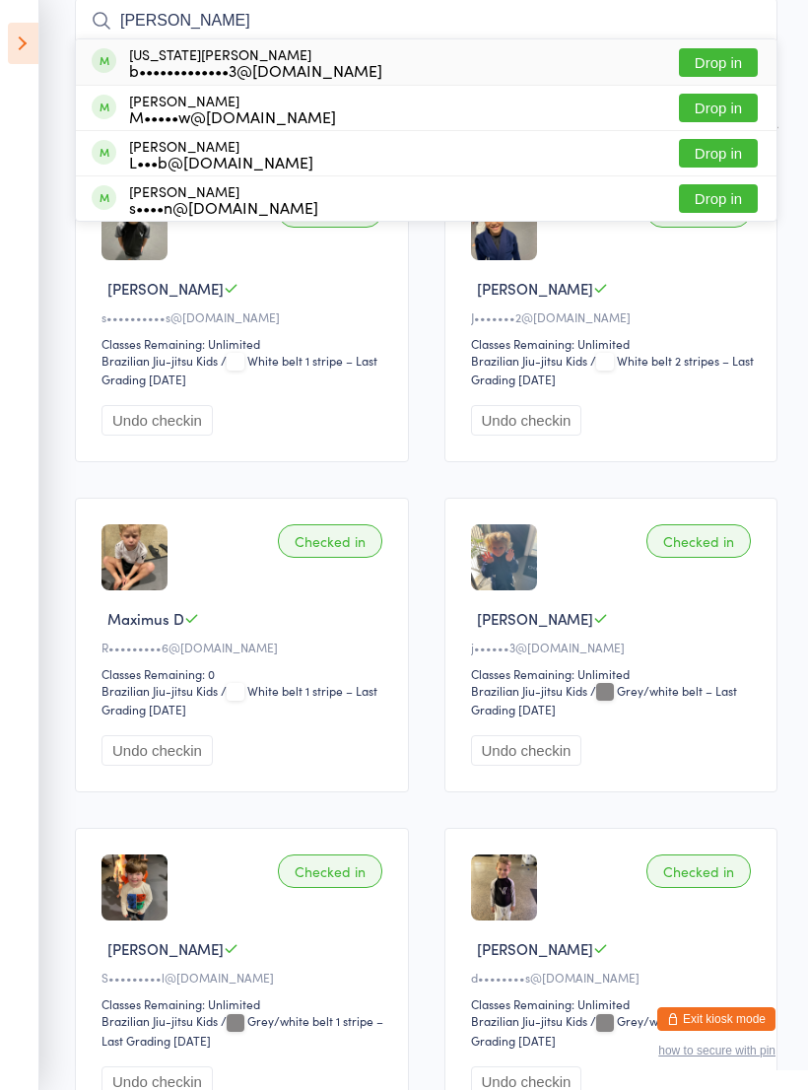
type input "Georgi"
click at [731, 58] on button "Drop in" at bounding box center [718, 62] width 79 height 29
